Goal: Check status: Check status

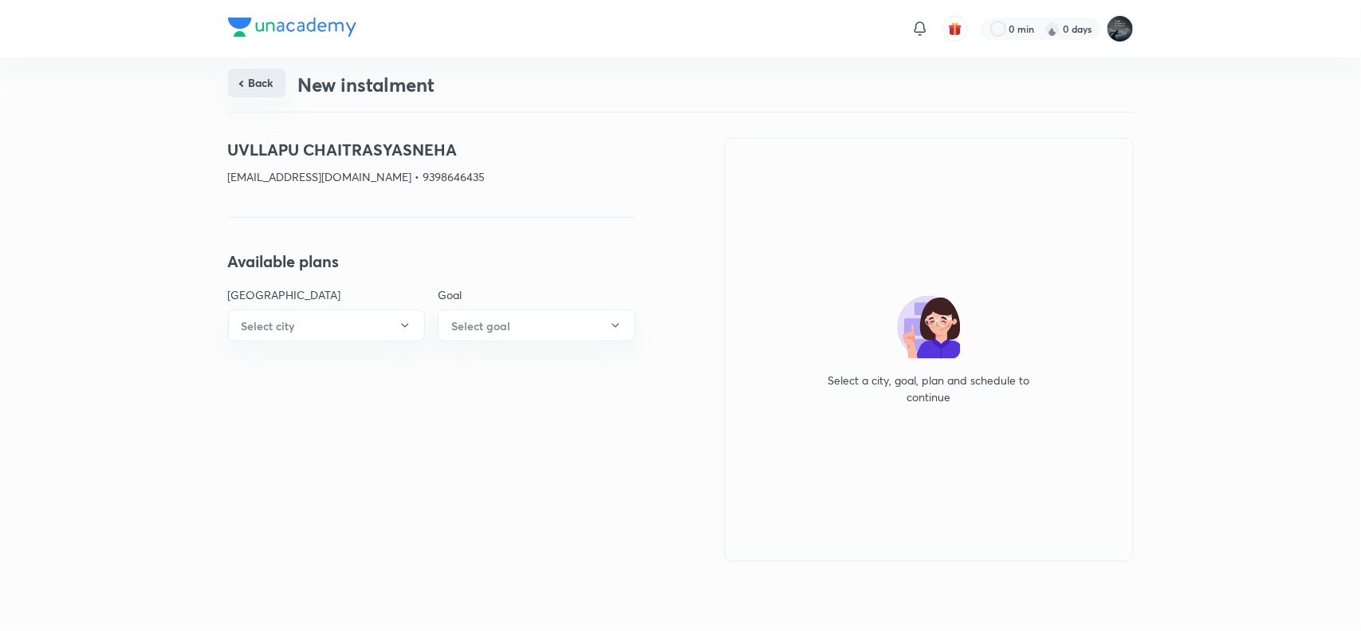
click at [259, 85] on button "Back" at bounding box center [256, 83] width 57 height 29
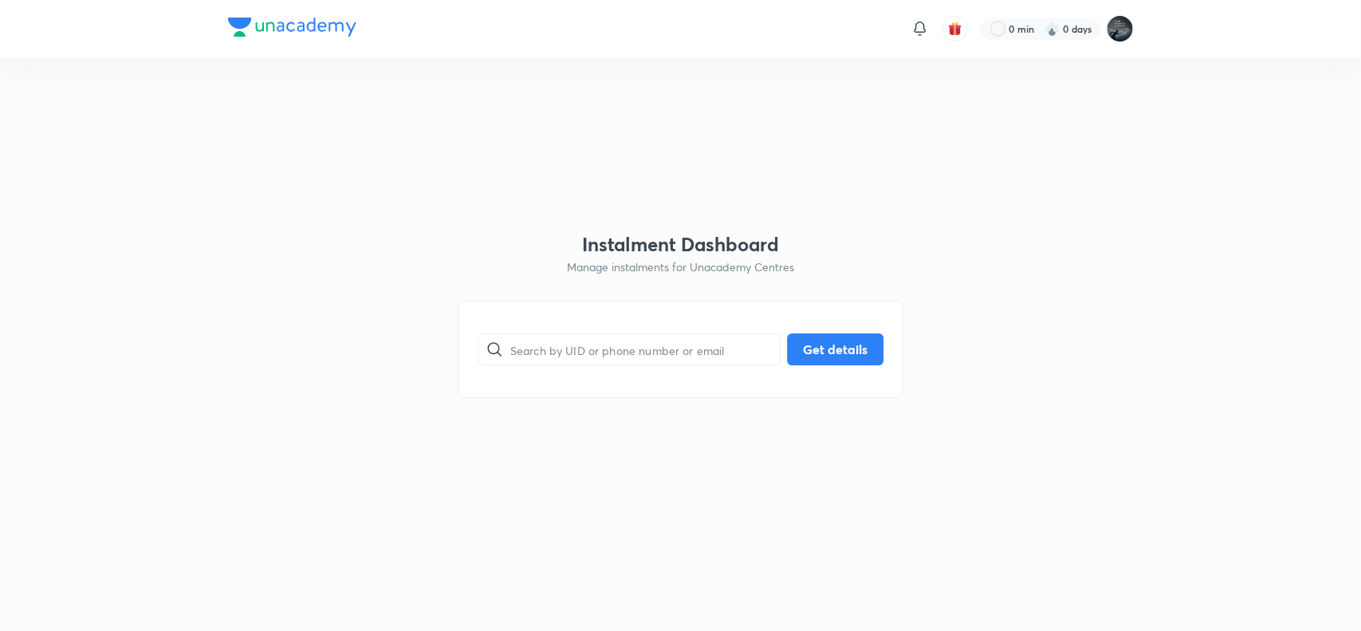
click at [540, 373] on div "​ Get details" at bounding box center [681, 349] width 446 height 97
click at [548, 363] on input "text" at bounding box center [644, 349] width 269 height 41
type input "9346955683"
click at [810, 347] on button "Get details" at bounding box center [835, 348] width 96 height 32
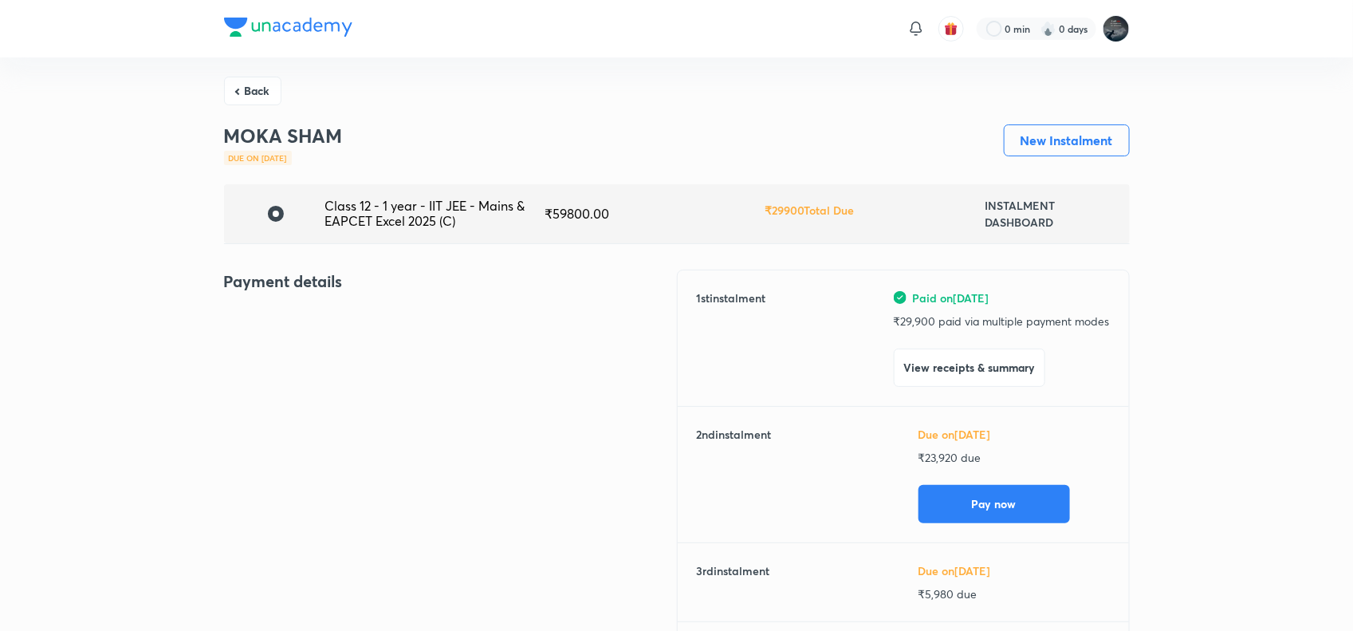
click at [614, 428] on div "Payment details" at bounding box center [450, 482] width 453 height 427
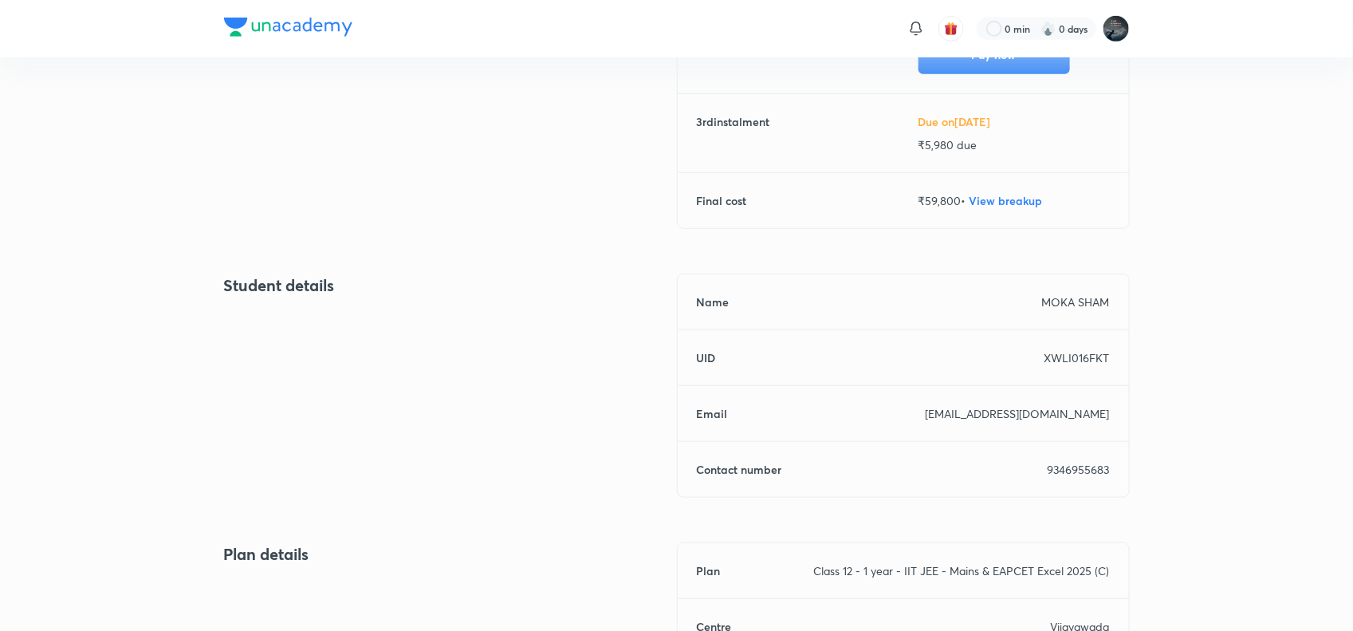
scroll to position [469, 0]
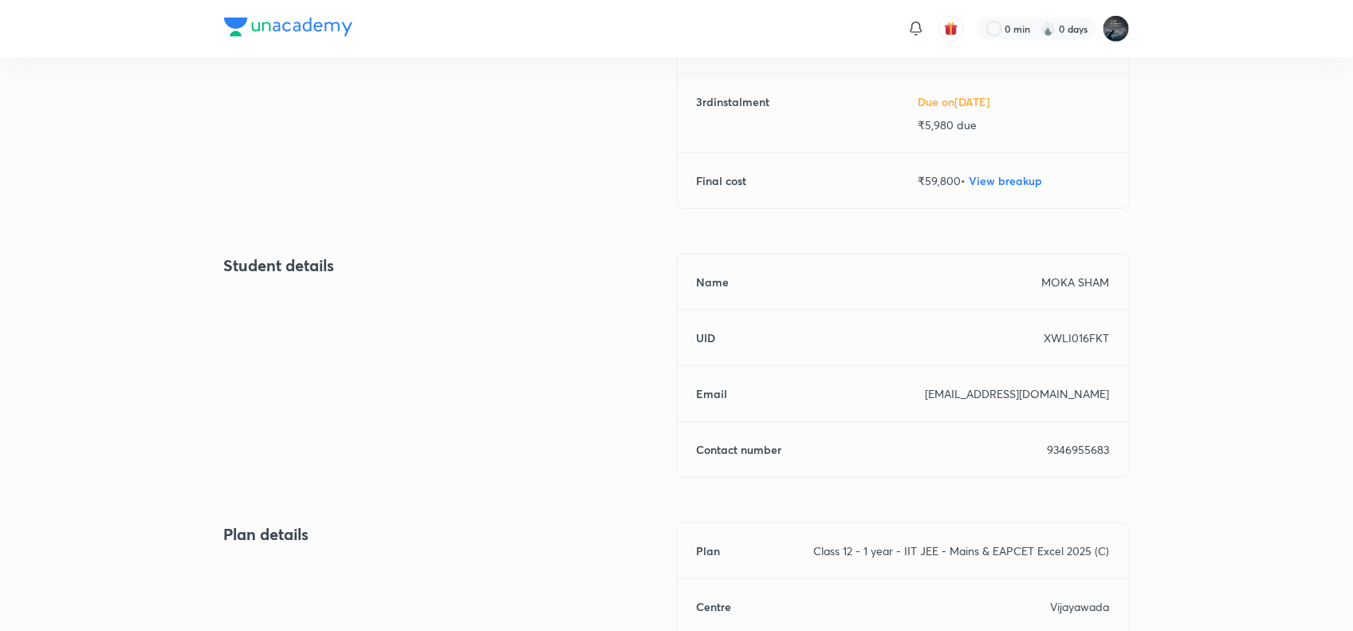
click at [1082, 457] on div "Name MOKA SHAM UID XWLI016FKT Email [EMAIL_ADDRESS][DOMAIN_NAME] Contact number…" at bounding box center [903, 366] width 453 height 224
copy p "9346955683"
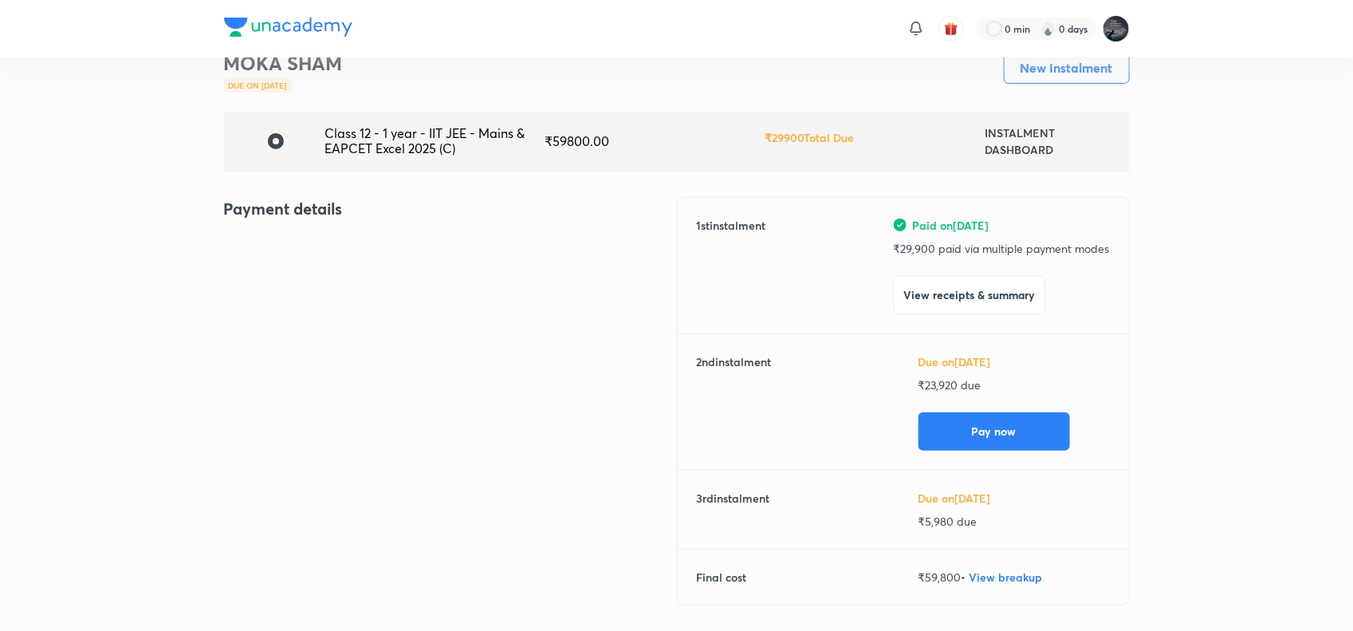
scroll to position [0, 0]
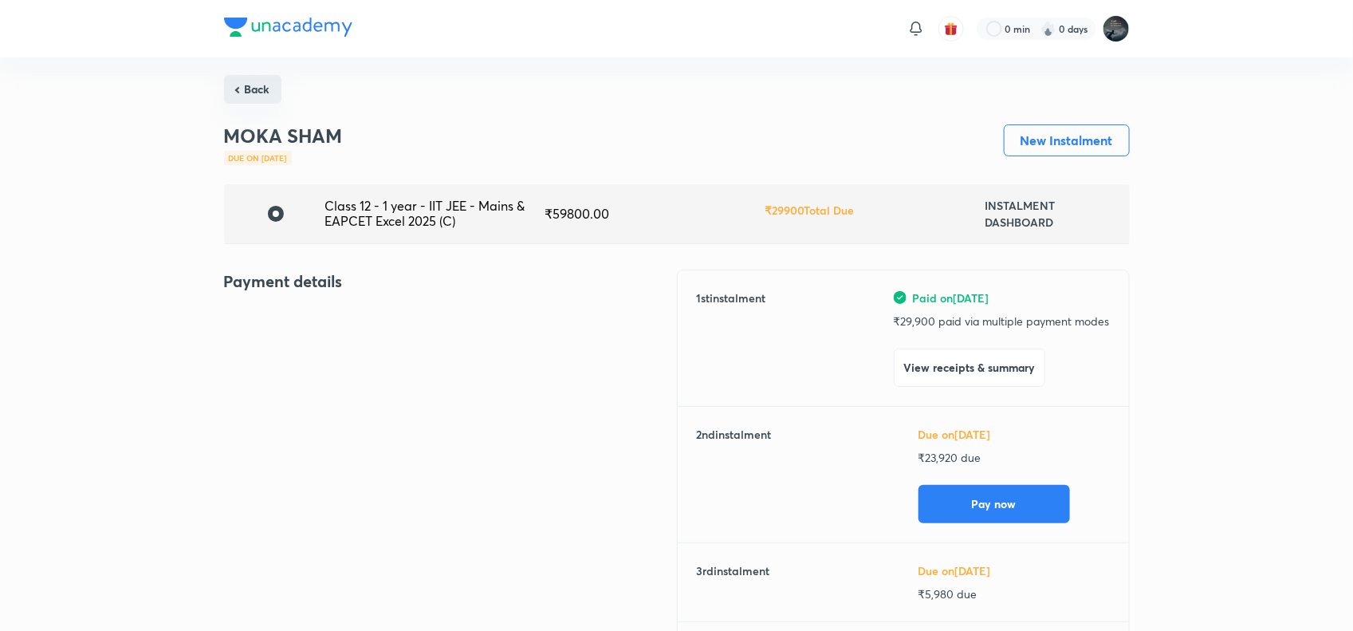
click at [245, 84] on button "Back" at bounding box center [252, 89] width 57 height 29
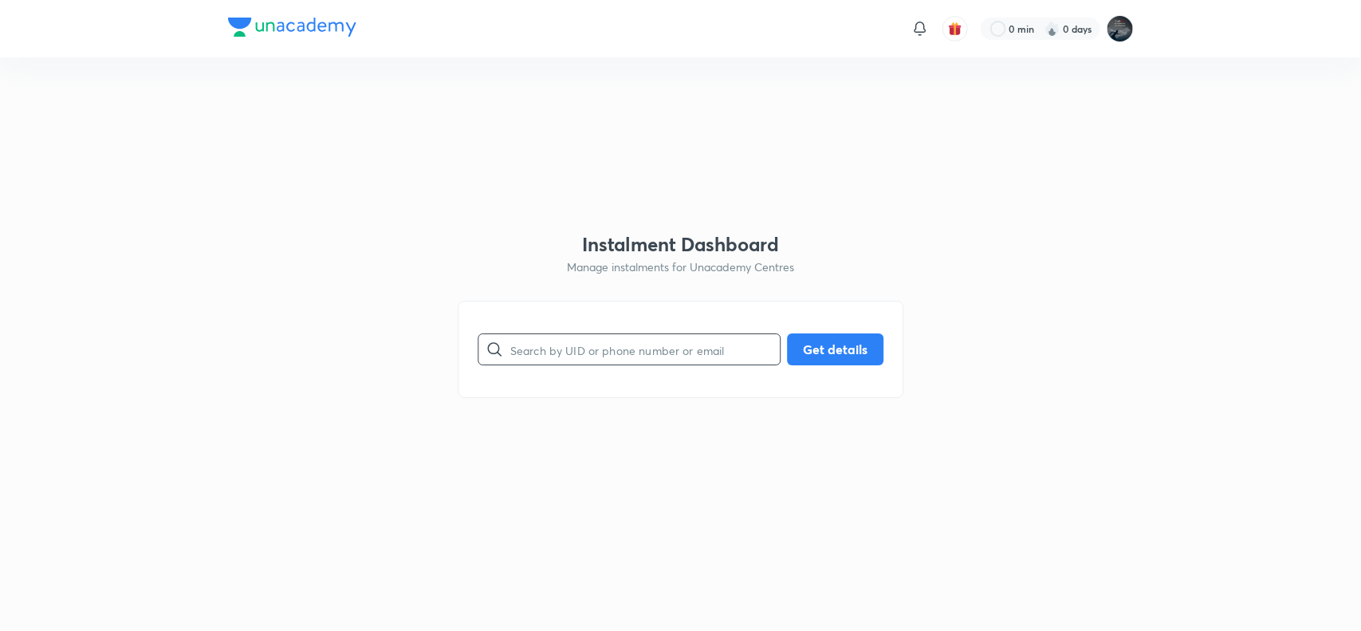
click at [567, 344] on input "text" at bounding box center [644, 349] width 269 height 41
type input "9441132087"
click at [831, 336] on button "Get details" at bounding box center [835, 348] width 96 height 32
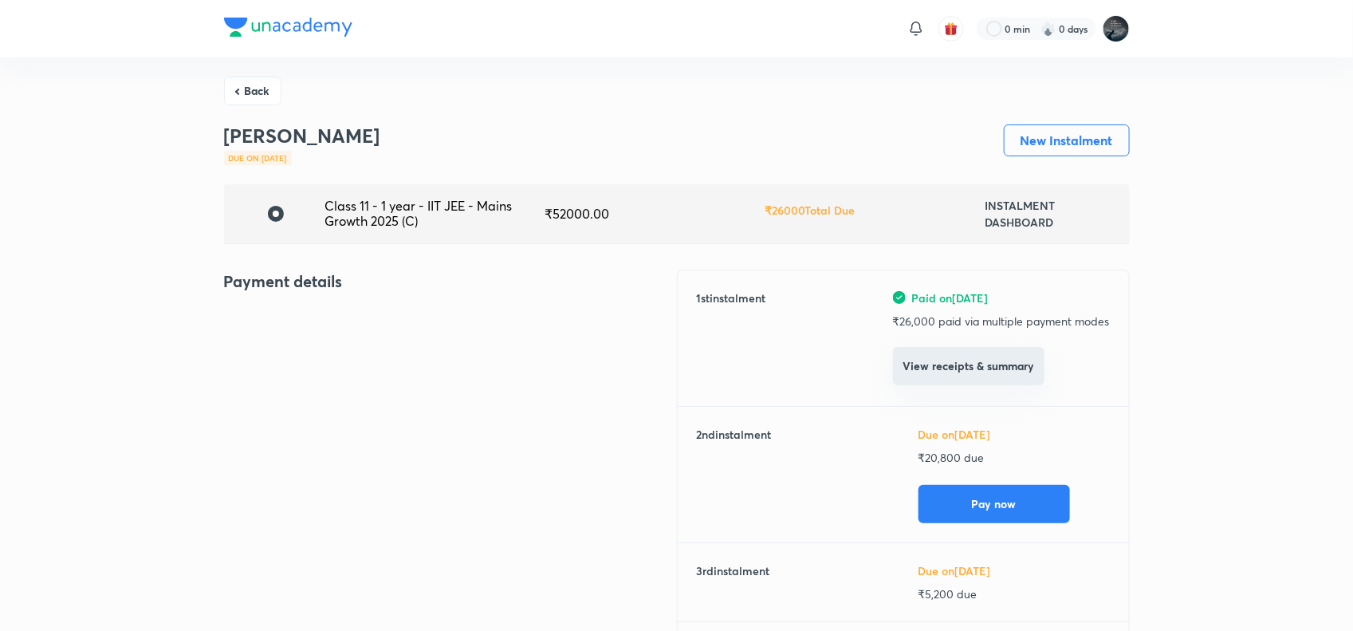
click at [955, 369] on button "View receipts & summary" at bounding box center [968, 366] width 151 height 38
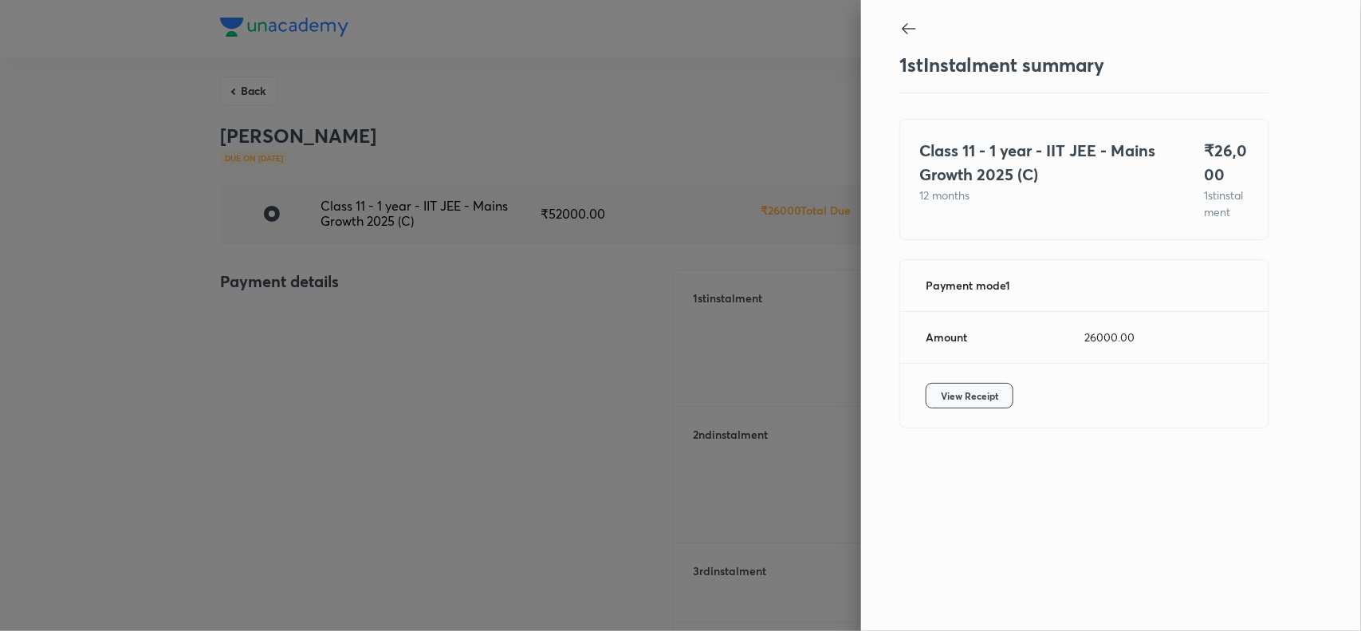
click at [954, 403] on span "View Receipt" at bounding box center [969, 395] width 57 height 16
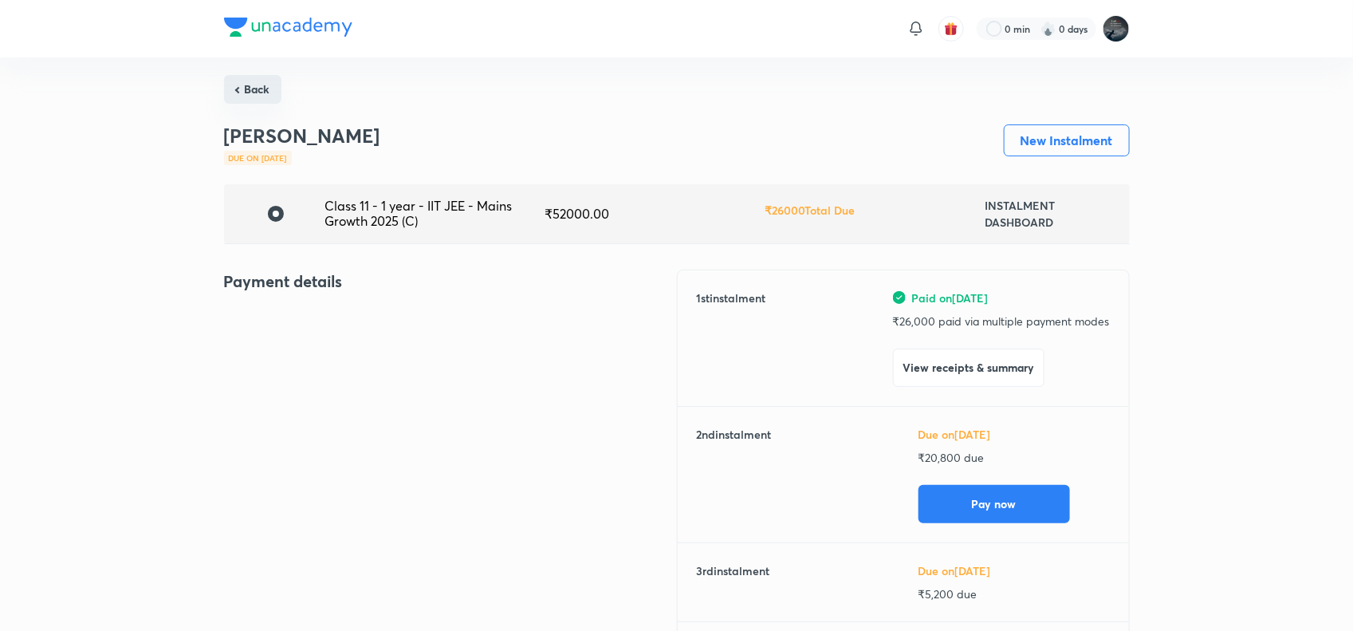
click at [249, 90] on button "Back" at bounding box center [252, 89] width 57 height 29
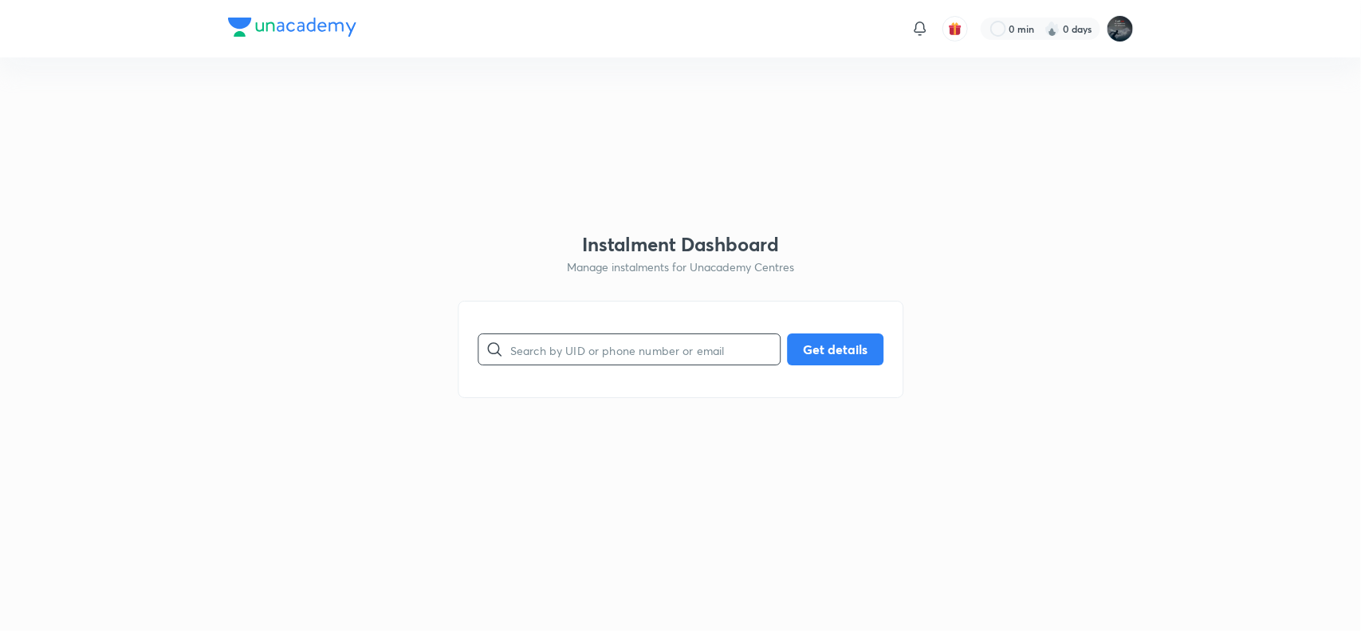
click at [549, 356] on input "text" at bounding box center [644, 349] width 269 height 41
type input "9346955683"
click at [826, 336] on button "Get details" at bounding box center [835, 348] width 96 height 32
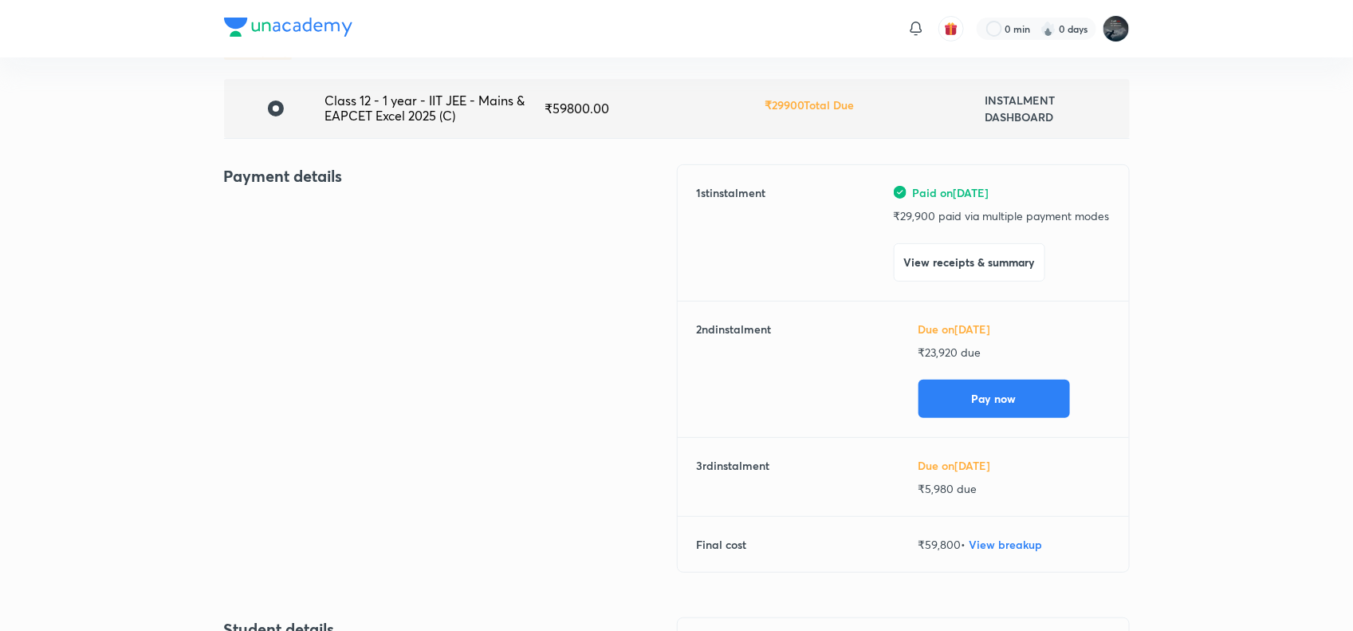
scroll to position [114, 0]
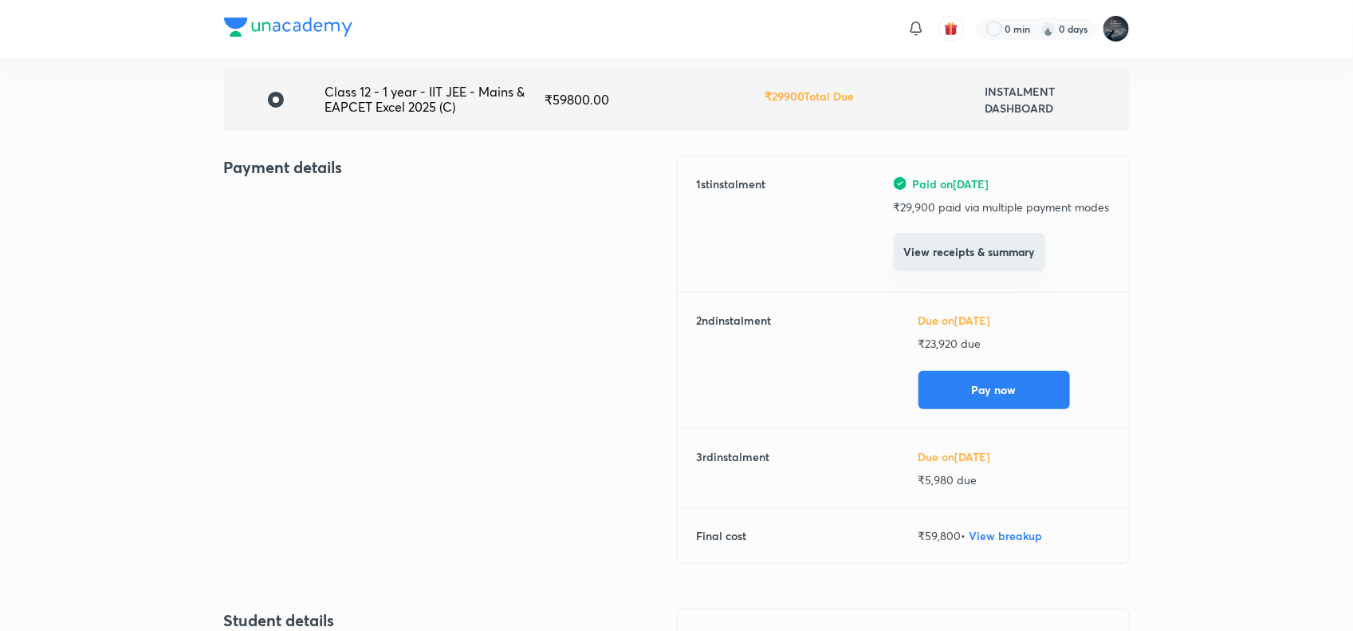
click at [1009, 259] on button "View receipts & summary" at bounding box center [969, 252] width 151 height 38
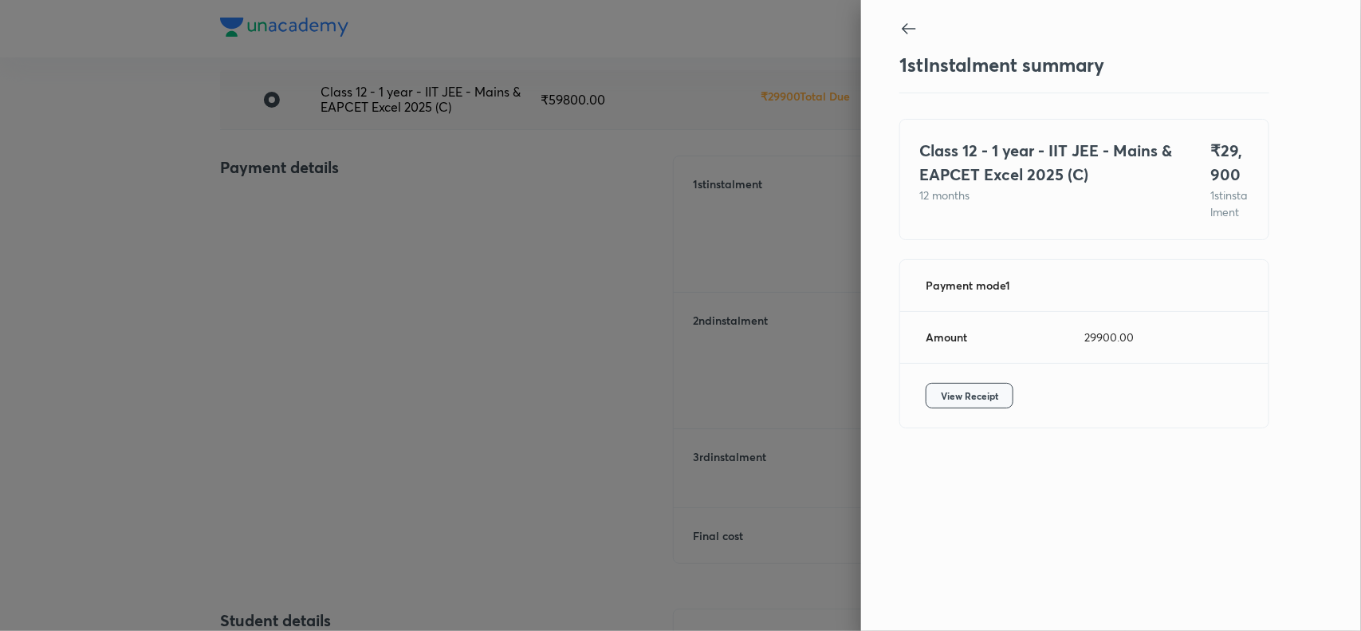
click at [955, 403] on span "View Receipt" at bounding box center [969, 395] width 57 height 16
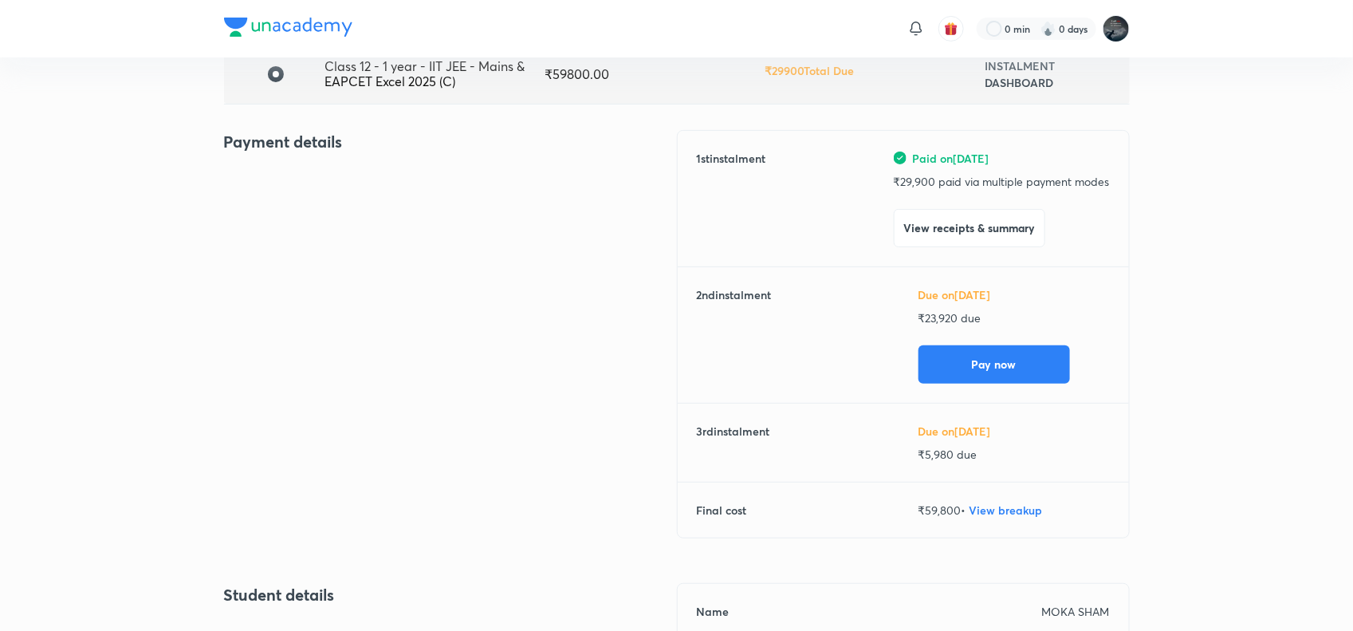
scroll to position [140, 0]
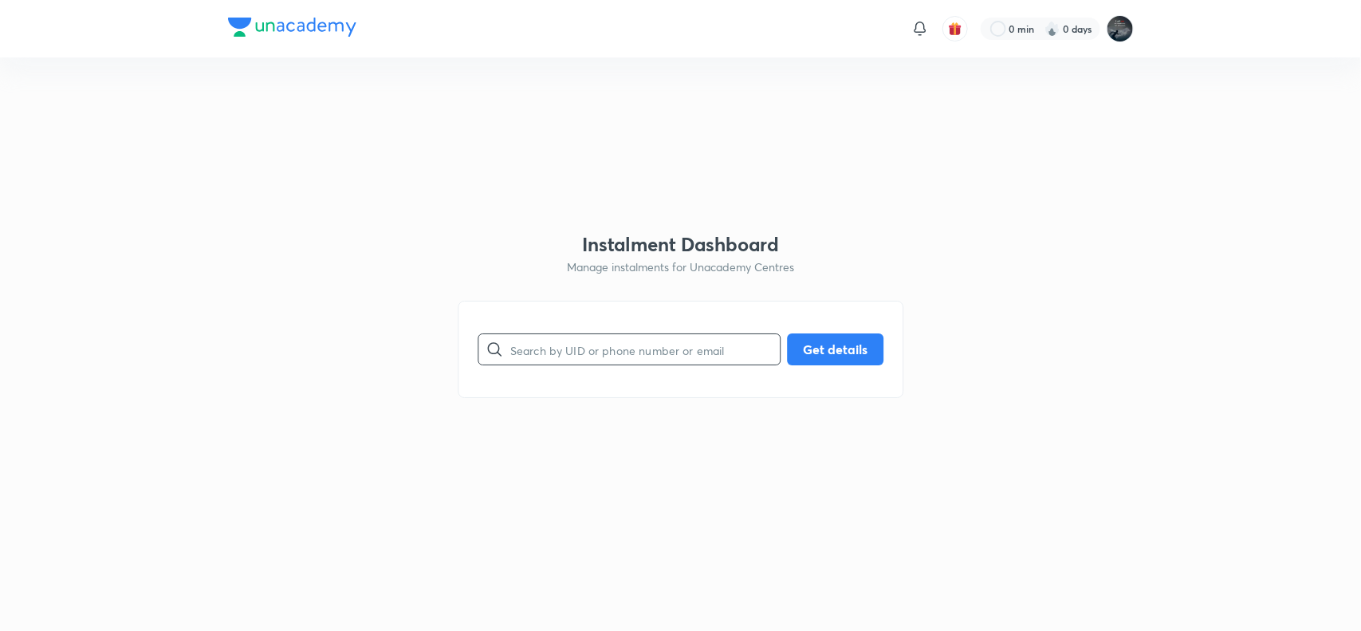
click at [672, 360] on input "text" at bounding box center [644, 349] width 269 height 41
paste input "6281511964"
type input "6281511964"
click at [847, 352] on button "Get details" at bounding box center [835, 348] width 96 height 32
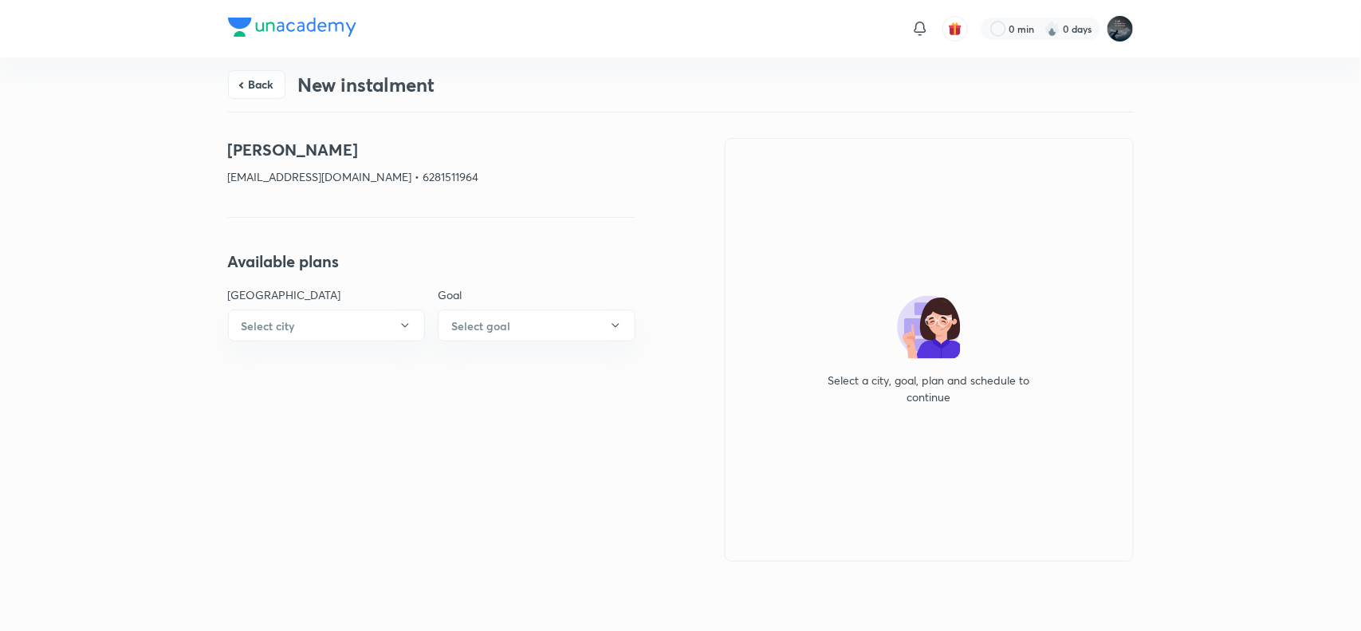
click at [456, 170] on p "BADDELAMAHESH86@GMAIL.COM • 6281511964" at bounding box center [431, 176] width 407 height 17
copy p "6281511964"
click at [250, 66] on div "Back New instalment" at bounding box center [681, 84] width 906 height 54
click at [250, 82] on button "Back" at bounding box center [256, 83] width 57 height 29
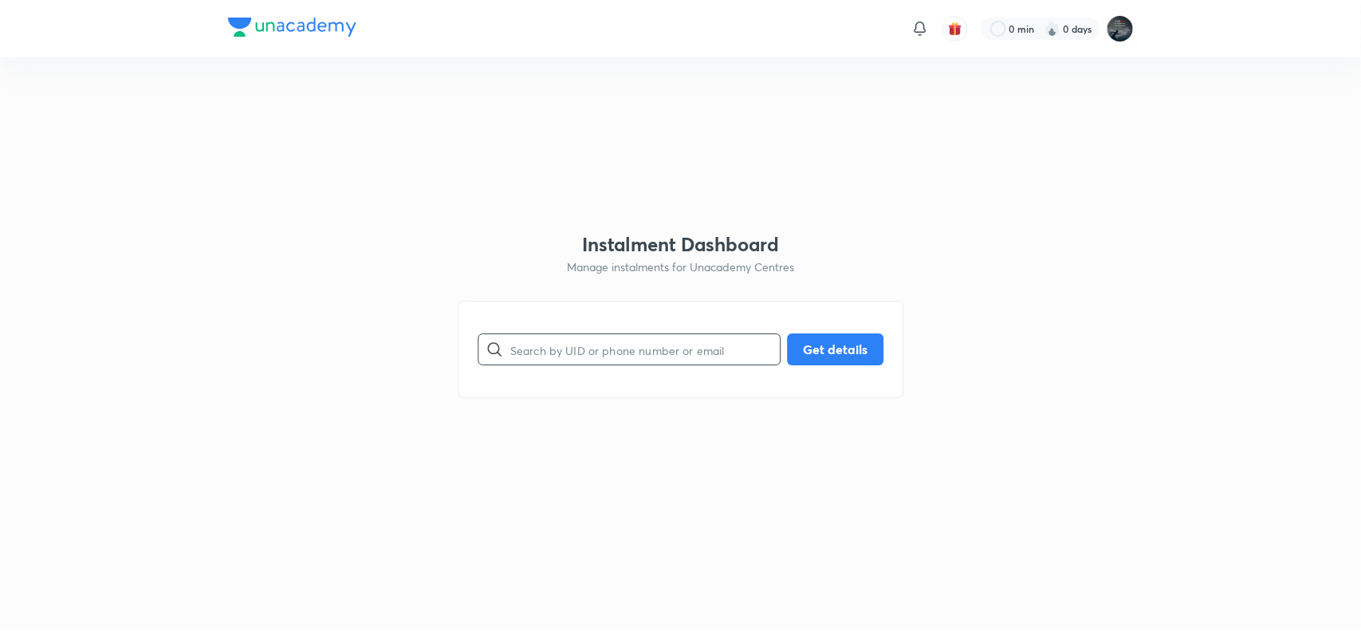
click at [543, 352] on input "text" at bounding box center [644, 349] width 269 height 41
paste input "8978489056"
type input "8978489056"
click at [833, 337] on button "Get details" at bounding box center [835, 348] width 96 height 32
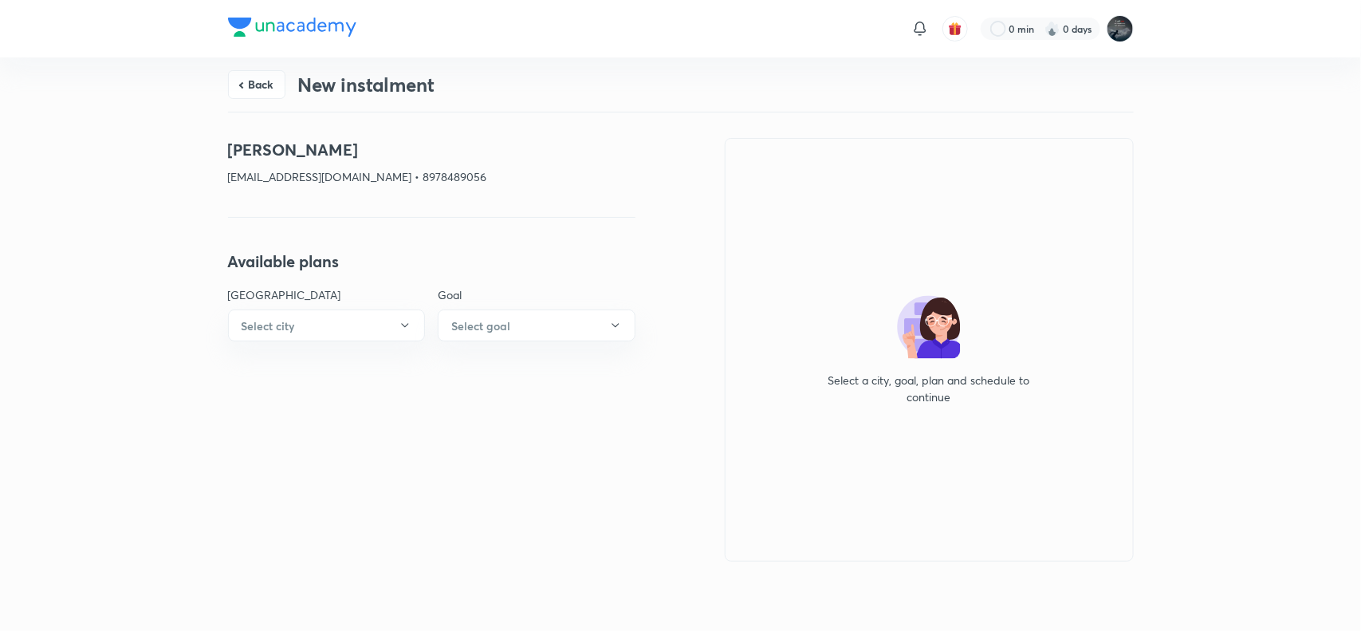
click at [432, 172] on p "daggumahesh811@gmail.com • 8978489056" at bounding box center [431, 176] width 407 height 17
copy p "8978489056"
click at [241, 154] on h4 "Daggu Nani" at bounding box center [431, 150] width 407 height 24
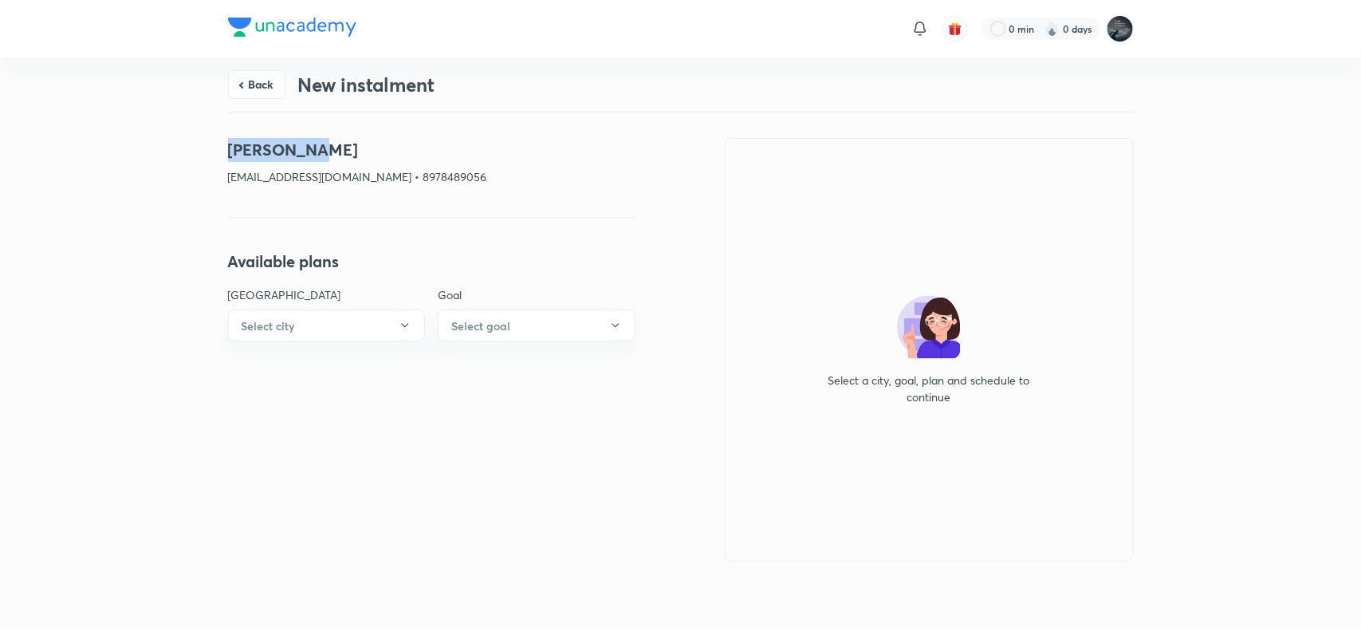
click at [313, 148] on h4 "Daggu Nani" at bounding box center [431, 150] width 407 height 24
copy h4 "Daggu Nani"
click at [245, 179] on p "daggumahesh811@gmail.com • 8978489056" at bounding box center [431, 176] width 407 height 17
click at [372, 182] on p "daggumahesh811@gmail.com • 8978489056" at bounding box center [431, 176] width 407 height 17
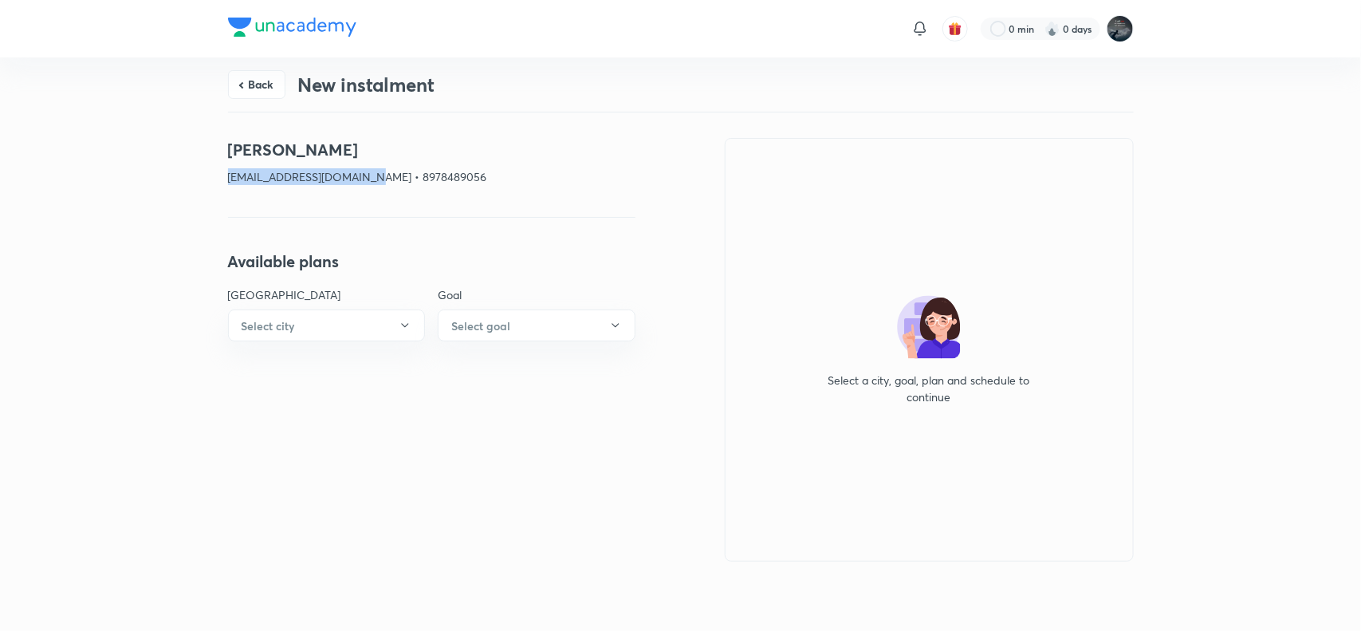
copy p "daggumahesh811@gmail.com"
click at [436, 175] on p "daggumahesh811@gmail.com • 8978489056" at bounding box center [431, 176] width 407 height 17
copy p "8978489056"
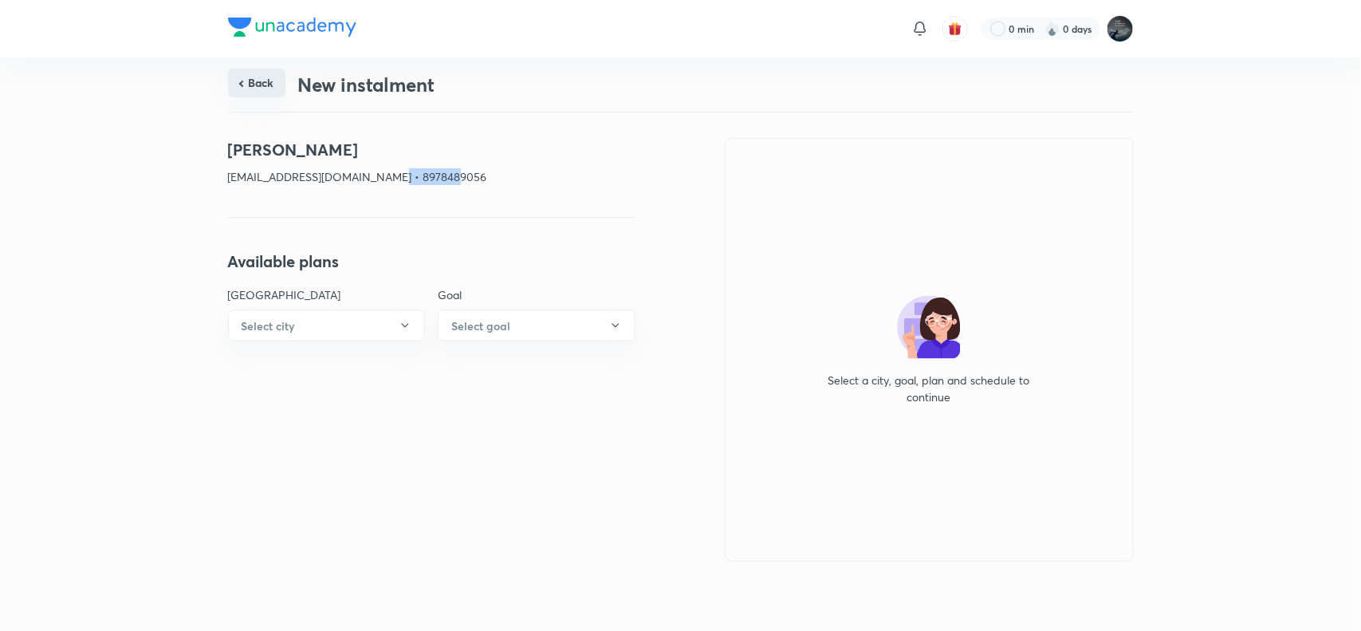
click at [243, 81] on button "Back" at bounding box center [256, 83] width 57 height 29
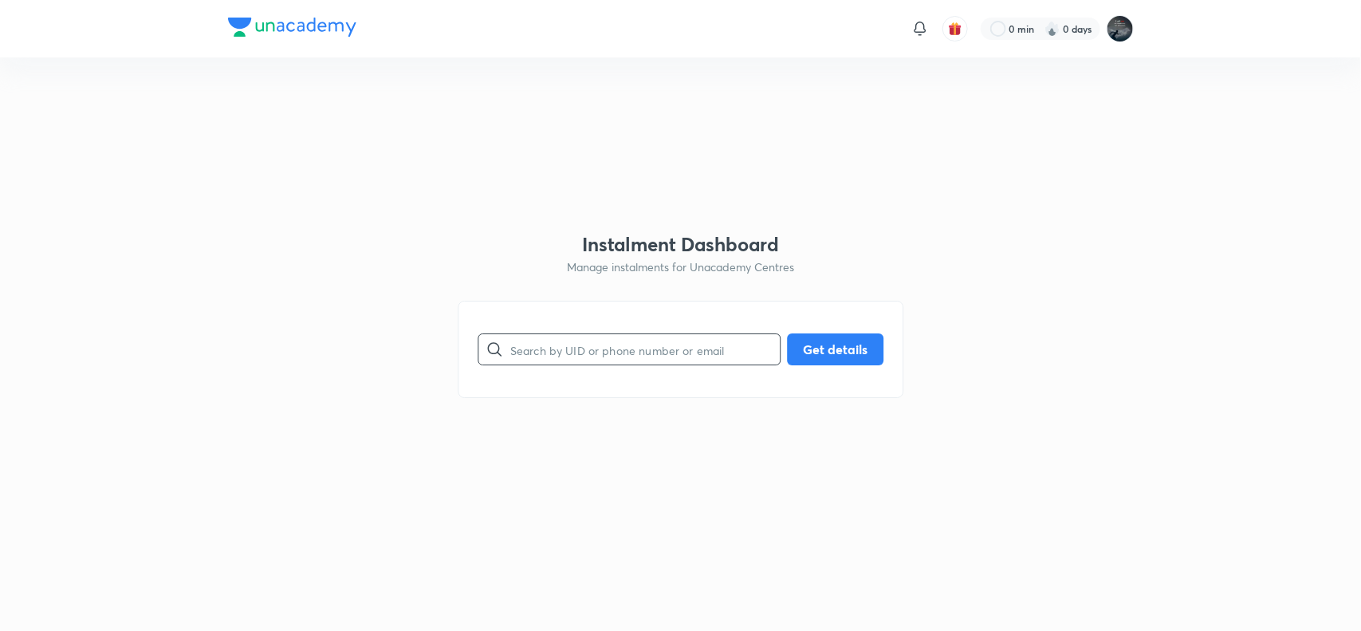
click at [576, 340] on input "text" at bounding box center [644, 349] width 269 height 41
paste input "7330605369"
type input "7330605369"
click at [827, 344] on button "Get details" at bounding box center [835, 348] width 96 height 32
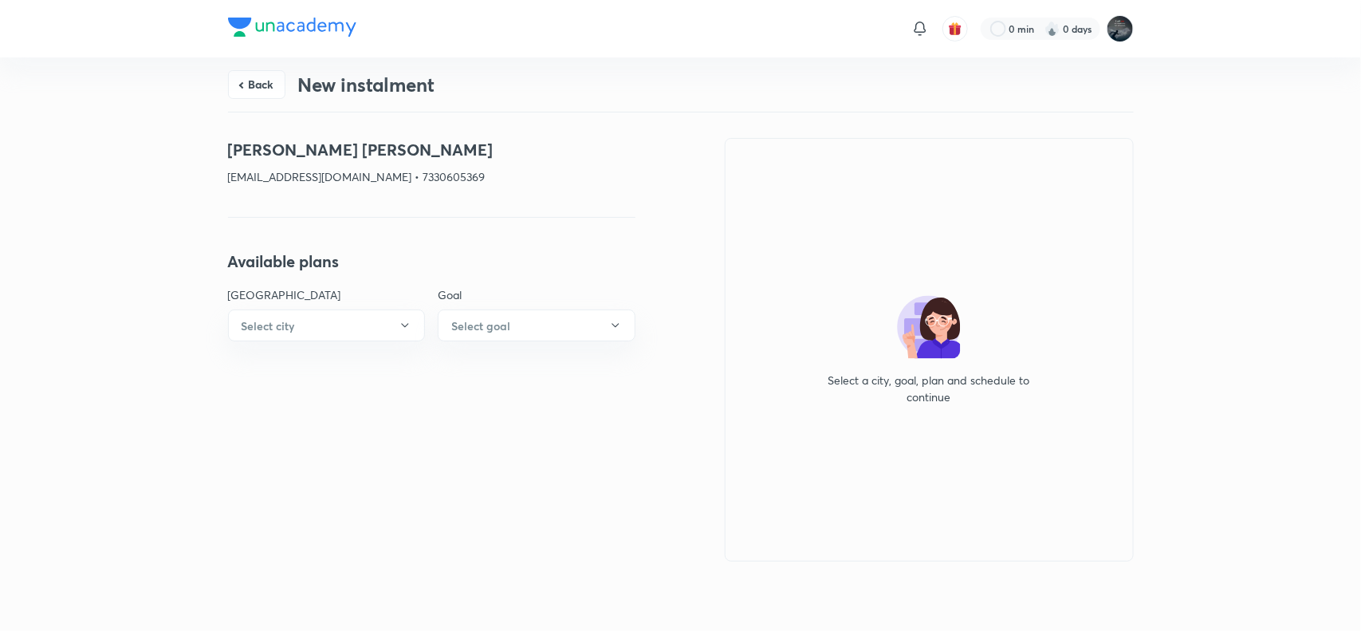
click at [245, 146] on h4 "Bathula Nanda Vighnesh" at bounding box center [431, 150] width 407 height 24
click at [409, 180] on p "glazz091nanda@gmail.com • 7330605369" at bounding box center [431, 176] width 407 height 17
copy p "7330605369"
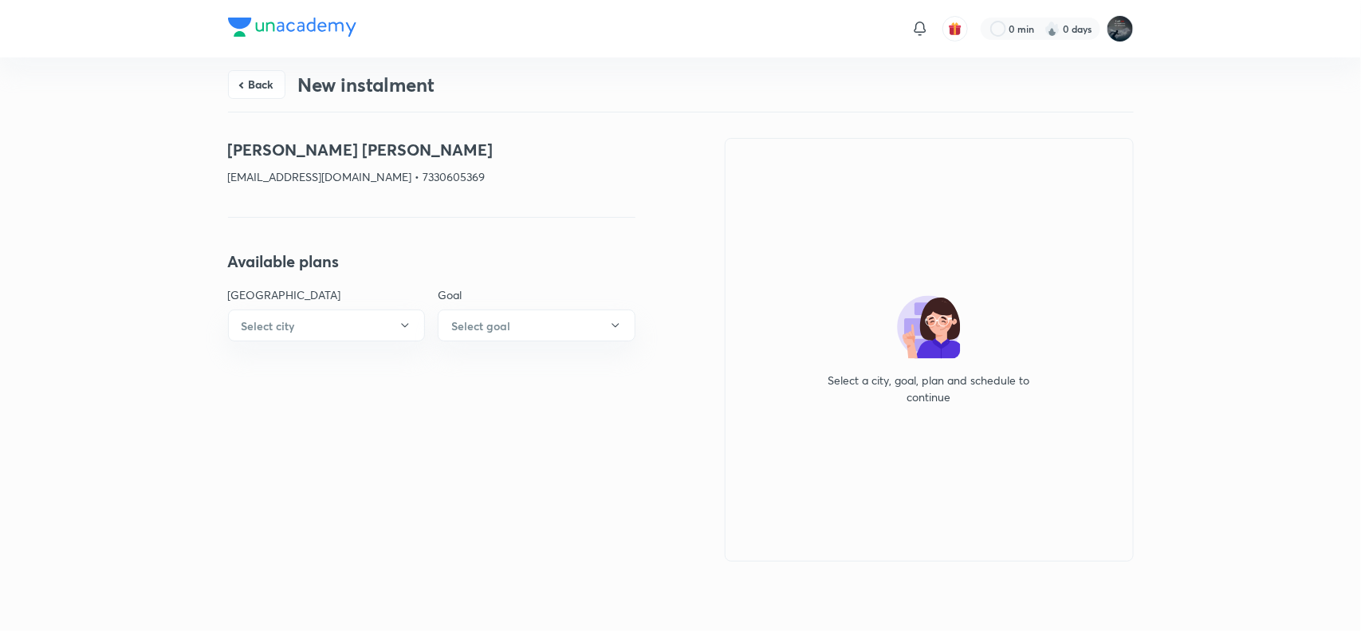
click at [246, 144] on h4 "Bathula Nanda Vighnesh" at bounding box center [431, 150] width 407 height 24
click at [254, 82] on button "Back" at bounding box center [256, 83] width 57 height 29
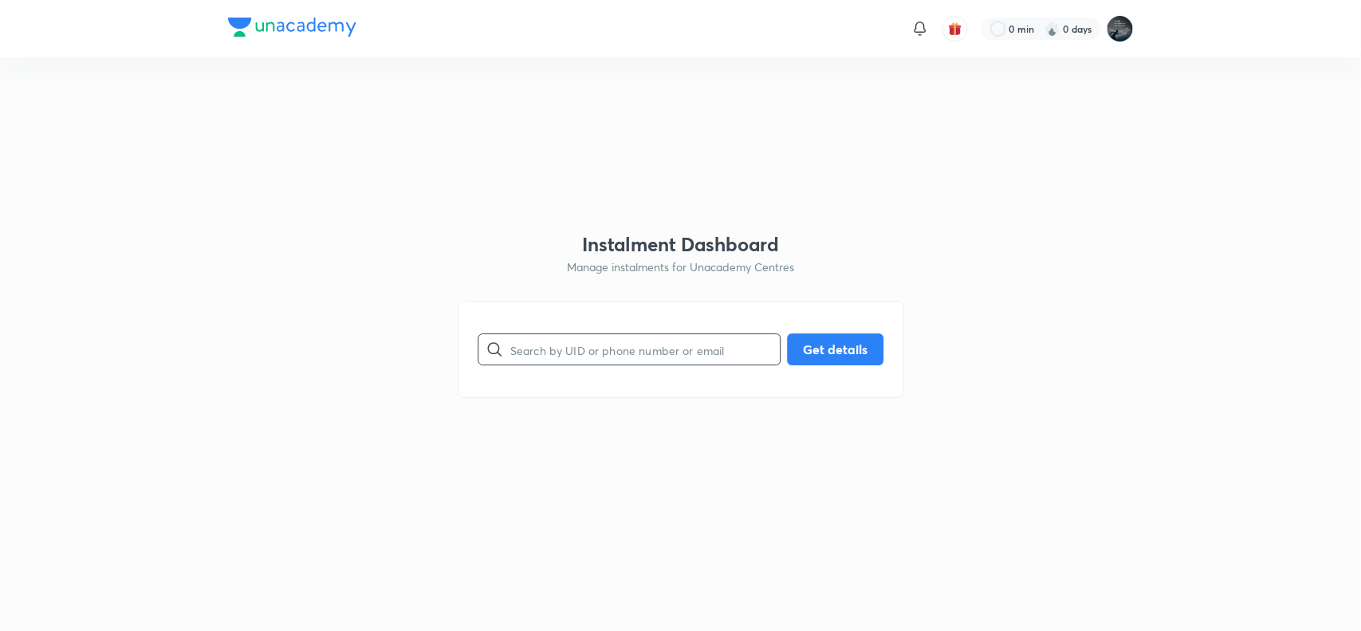
click at [566, 352] on input "text" at bounding box center [644, 349] width 269 height 41
paste input "9885931525"
type input "9885931525"
click at [822, 344] on button "Get details" at bounding box center [835, 348] width 96 height 32
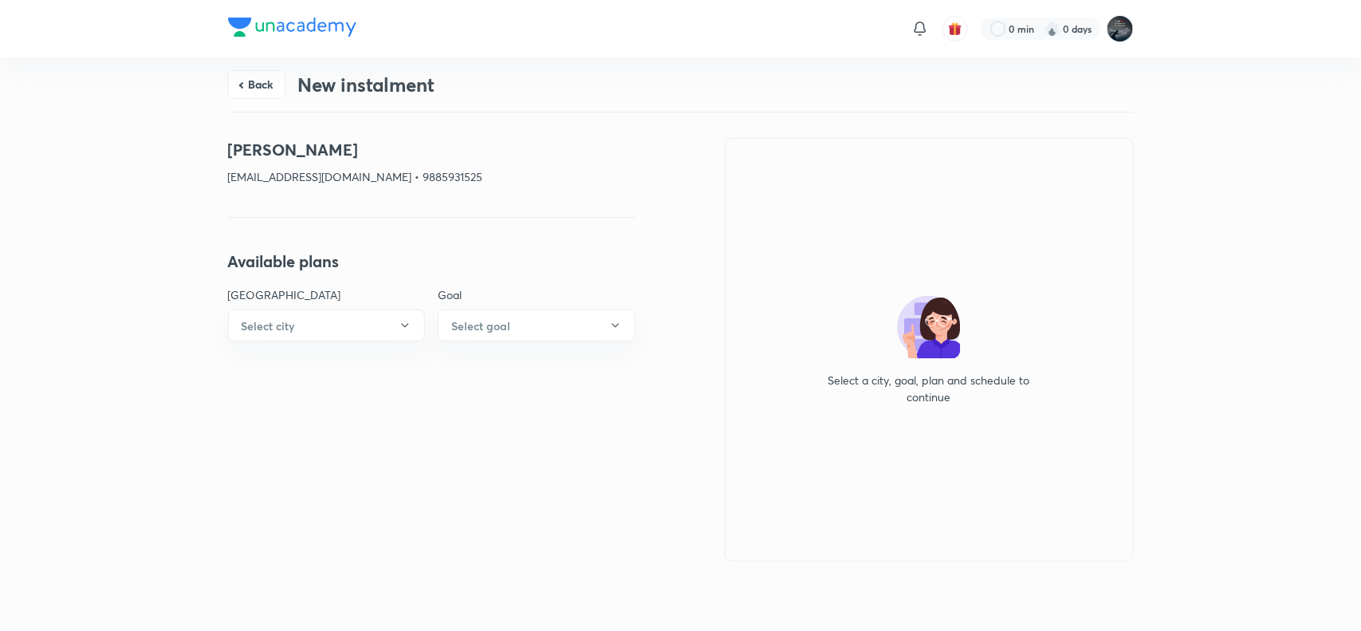
click at [419, 178] on p "hraobathula80@gmail.com • 9885931525" at bounding box center [431, 176] width 407 height 17
copy p "9885931525"
click at [419, 177] on p "hraobathula80@gmail.com • 9885931525" at bounding box center [431, 176] width 407 height 17
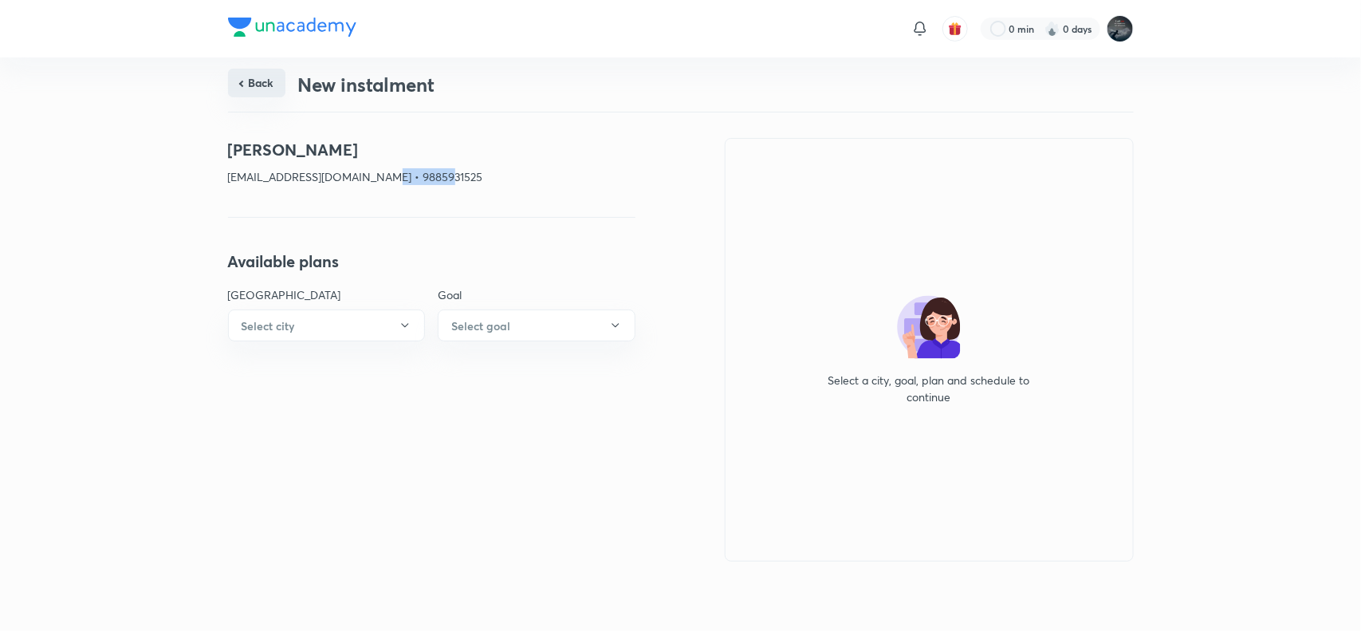
click at [260, 92] on button "Back" at bounding box center [256, 83] width 57 height 29
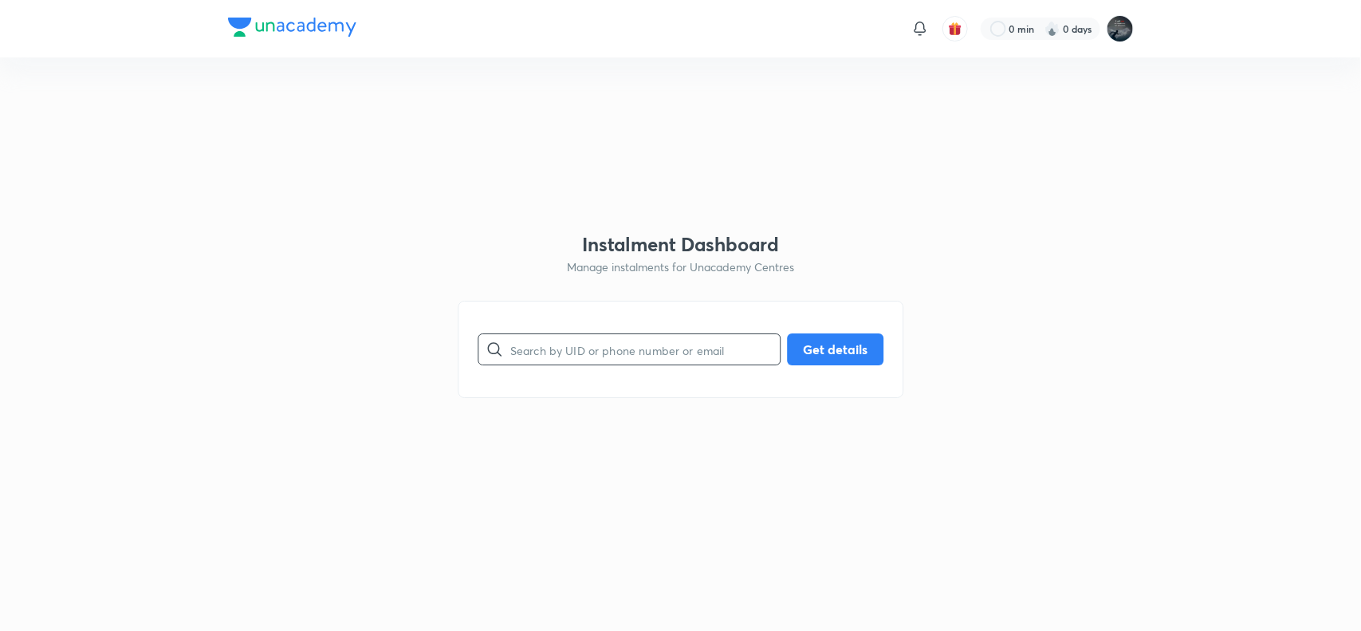
paste input "glazz091nanda@gmail.com"
click at [568, 344] on input "text" at bounding box center [644, 349] width 269 height 41
type input "glazz091nanda@gmail.com"
click at [843, 336] on button "Get details" at bounding box center [835, 348] width 96 height 32
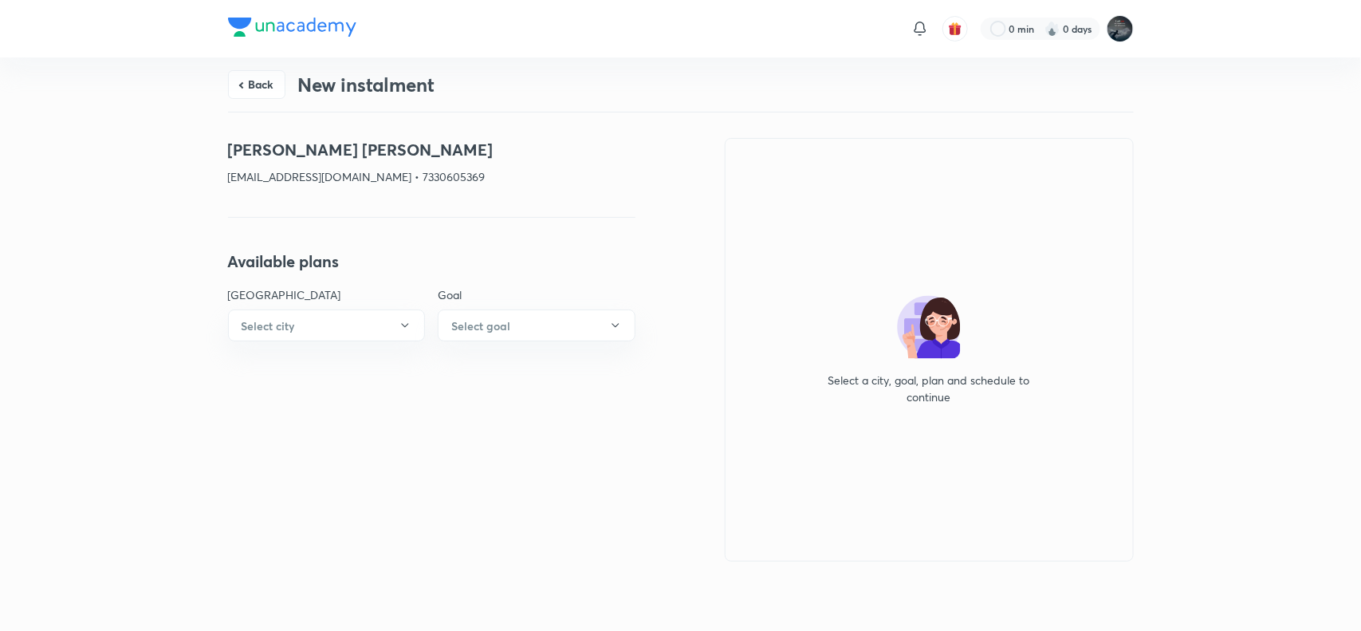
click at [404, 180] on p "glazz091nanda@gmail.com • 7330605369" at bounding box center [431, 176] width 407 height 17
copy p "7330605369"
click at [243, 145] on h4 "Bathula Nanda Vighnesh" at bounding box center [431, 150] width 407 height 24
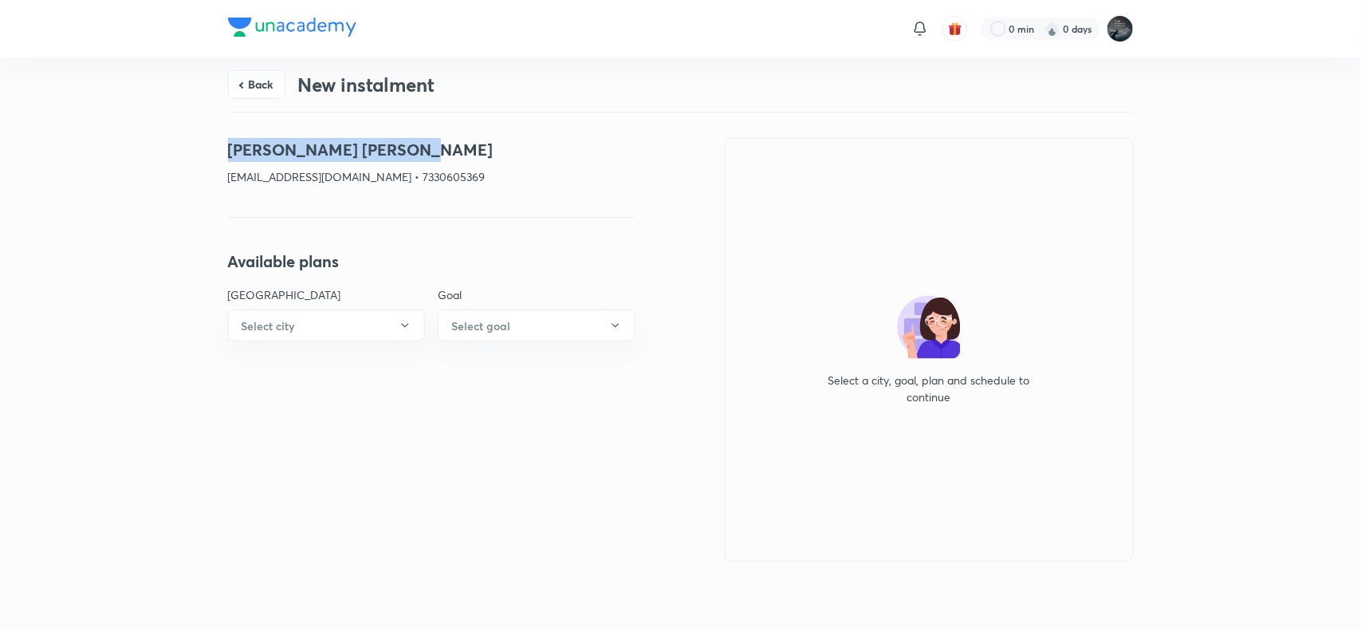
click at [392, 152] on h4 "Bathula Nanda Vighnesh" at bounding box center [431, 150] width 407 height 24
copy h4 "Bathula Nanda Vighnesh"
